Goal: Task Accomplishment & Management: Manage account settings

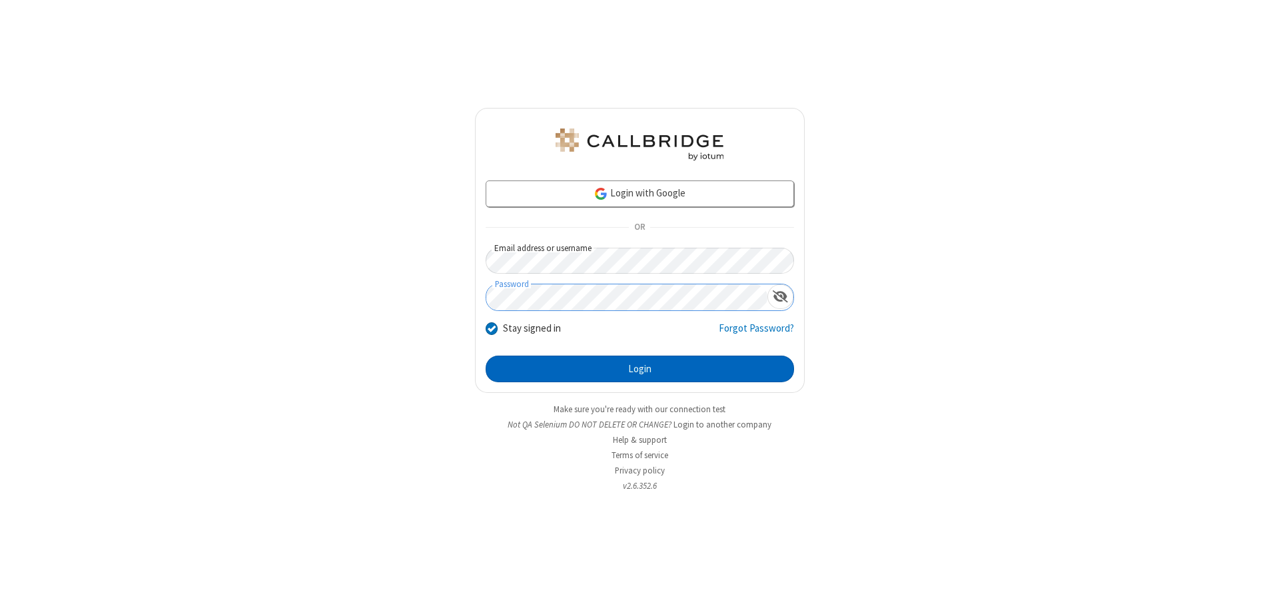
click at [639, 369] on button "Login" at bounding box center [640, 369] width 308 height 27
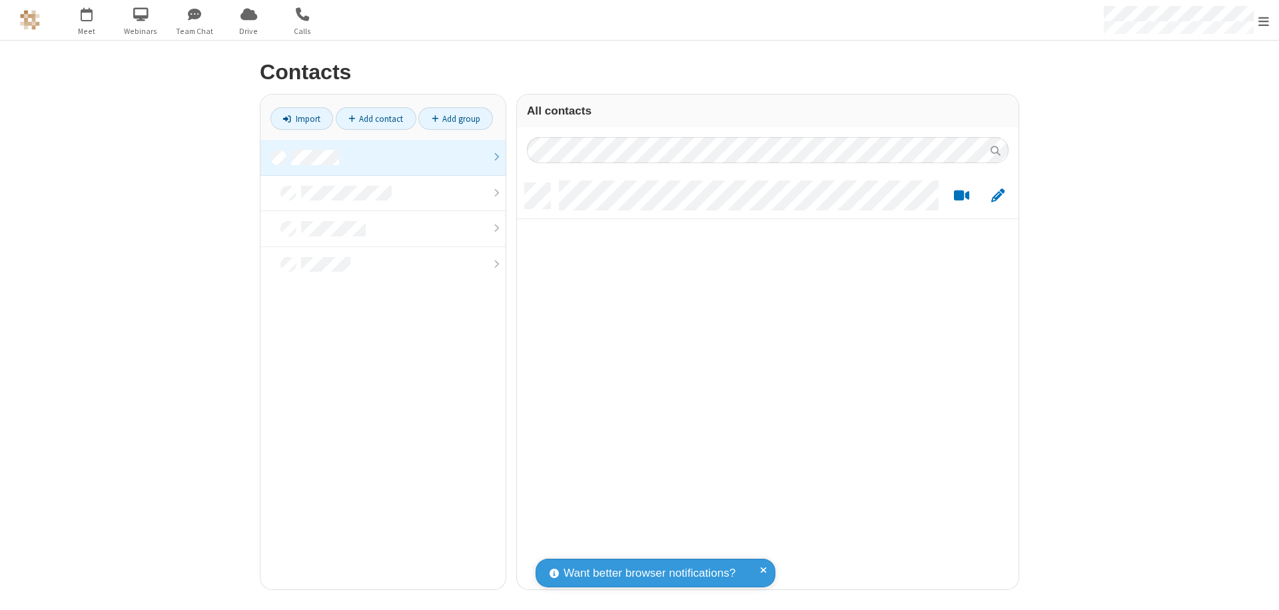
scroll to position [406, 492]
click at [383, 157] on link at bounding box center [382, 158] width 245 height 36
click at [376, 119] on link "Add contact" at bounding box center [376, 118] width 81 height 23
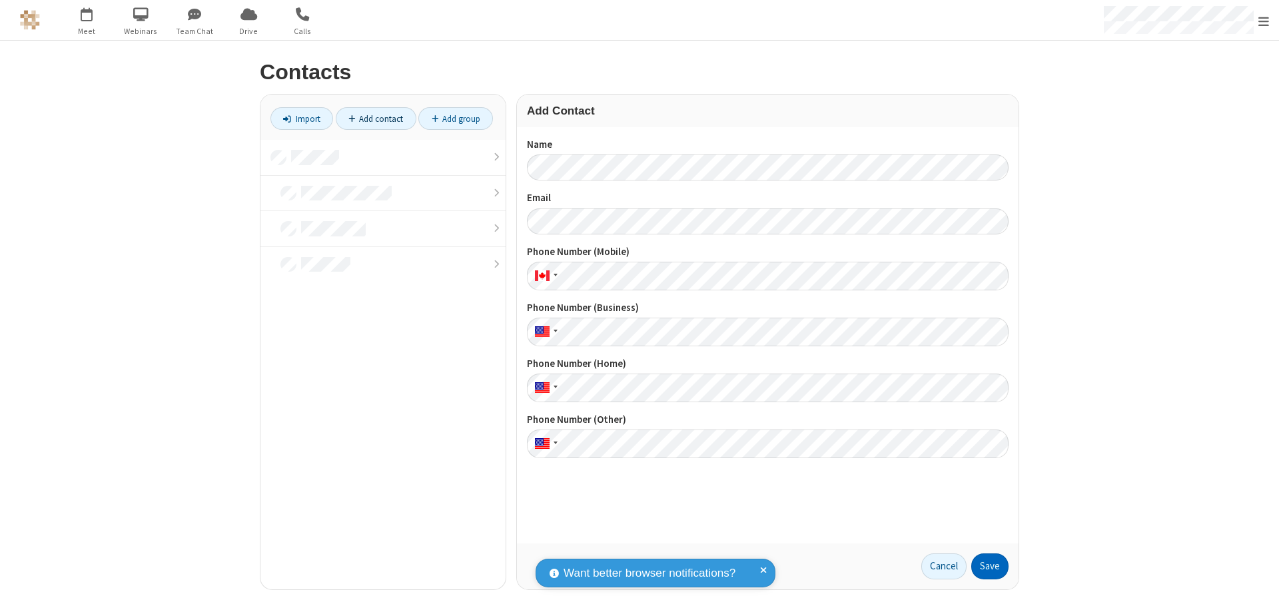
click at [990, 566] on button "Save" at bounding box center [989, 567] width 37 height 27
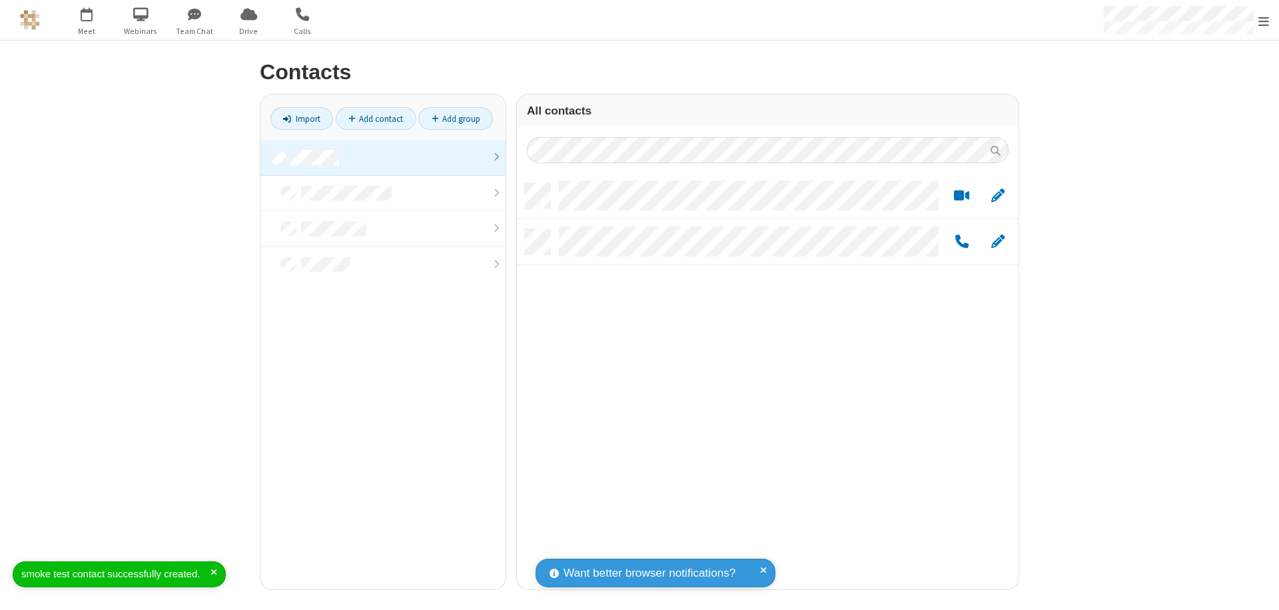
scroll to position [406, 492]
